Goal: Information Seeking & Learning: Find specific fact

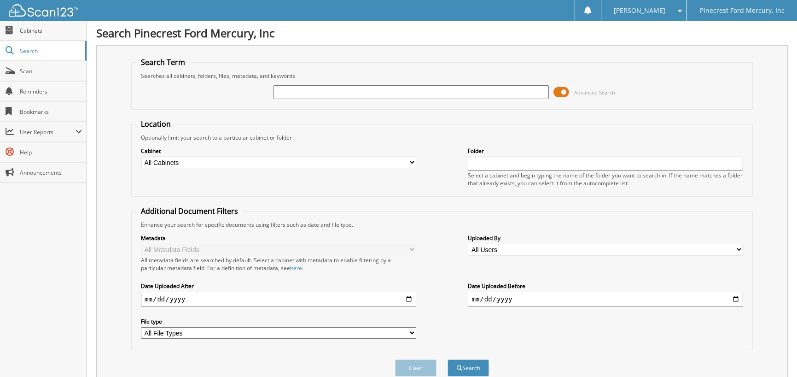
click at [292, 93] on input "text" at bounding box center [411, 92] width 275 height 14
type input "FEB21546"
click at [448, 359] on button "Search" at bounding box center [468, 367] width 41 height 17
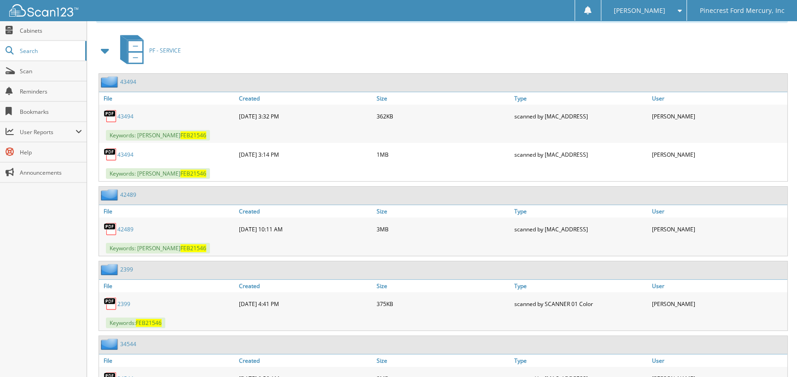
scroll to position [164, 0]
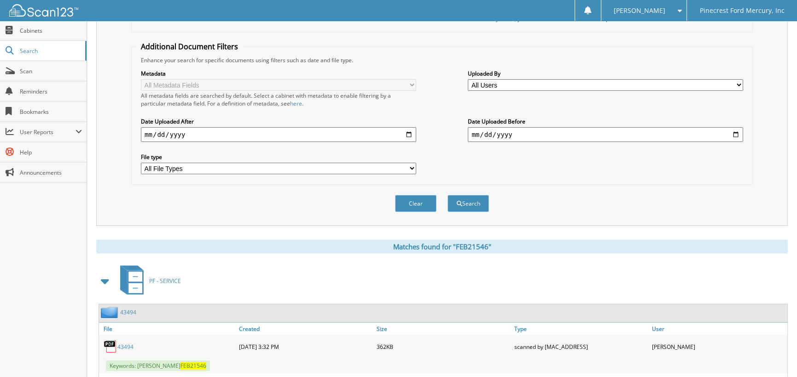
click at [141, 133] on input "date" at bounding box center [278, 134] width 275 height 15
type input "0022-06-01"
type input "0025-06-01"
click at [448, 195] on button "Search" at bounding box center [468, 203] width 41 height 17
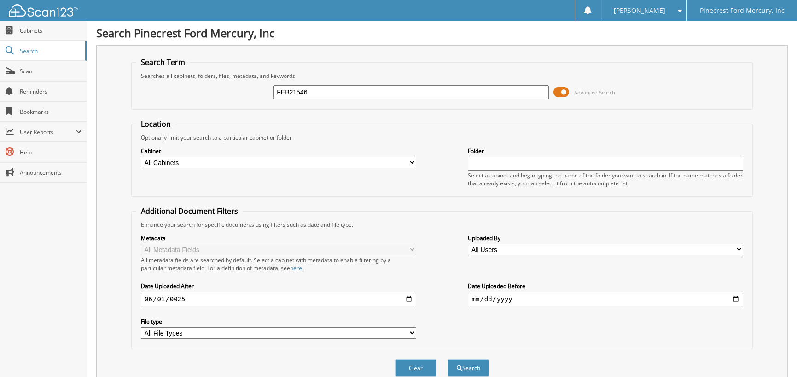
click at [188, 297] on input "0025-06-01" at bounding box center [278, 299] width 275 height 15
type input "0025-06-01"
type input "[DATE]"
click at [448, 359] on button "Search" at bounding box center [468, 367] width 41 height 17
click at [461, 365] on span "submit" at bounding box center [460, 368] width 6 height 6
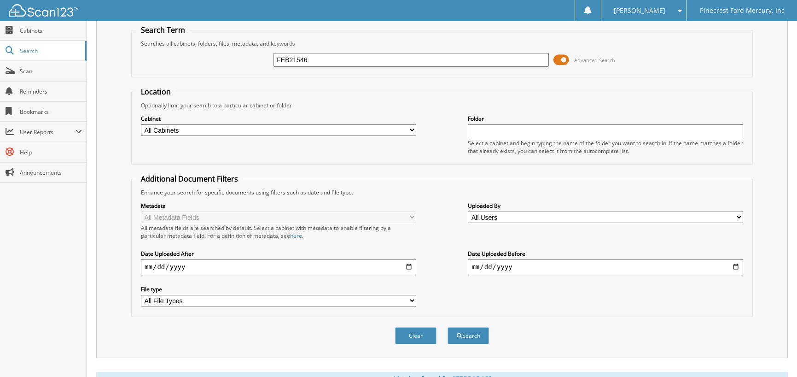
scroll to position [30, 0]
